Goal: Find specific page/section: Find specific page/section

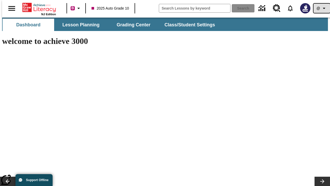
click at [321, 8] on icon "Profile/Settings" at bounding box center [324, 8] width 6 height 6
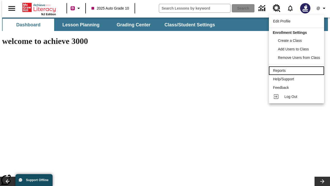
click at [297, 70] on div "Reports" at bounding box center [296, 70] width 47 height 5
